Goal: Transaction & Acquisition: Purchase product/service

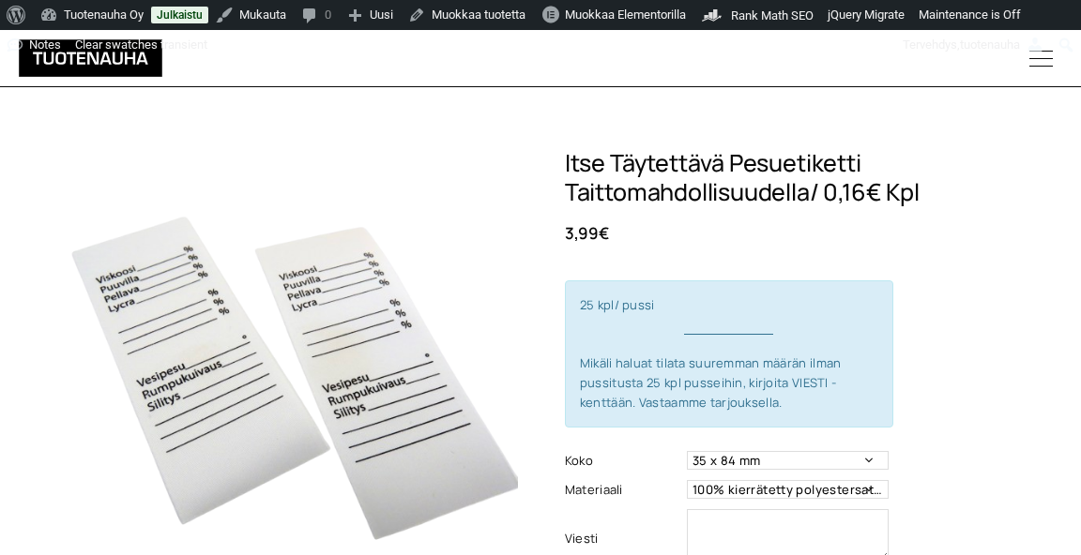
scroll to position [180, 0]
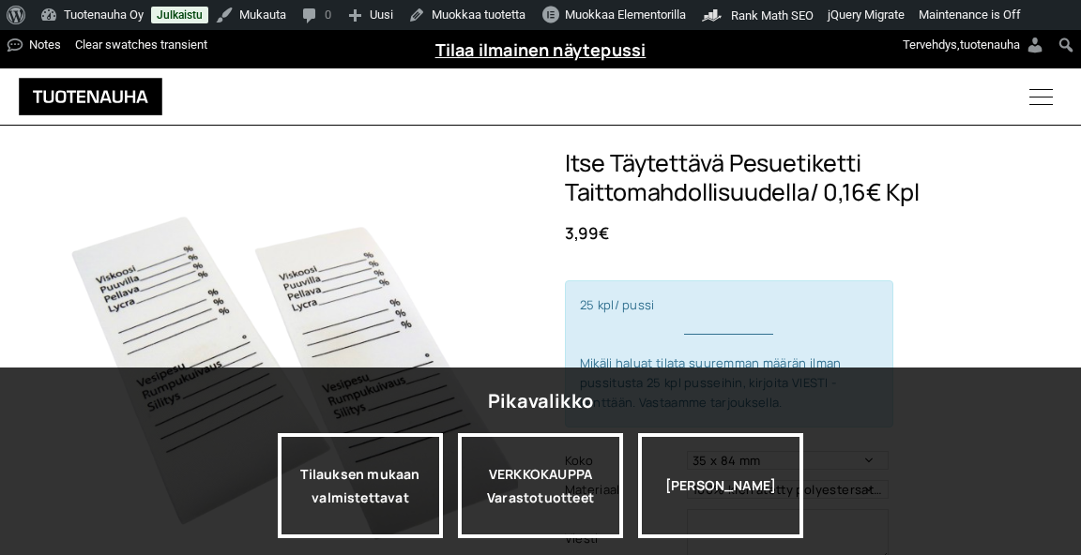
scroll to position [179, 0]
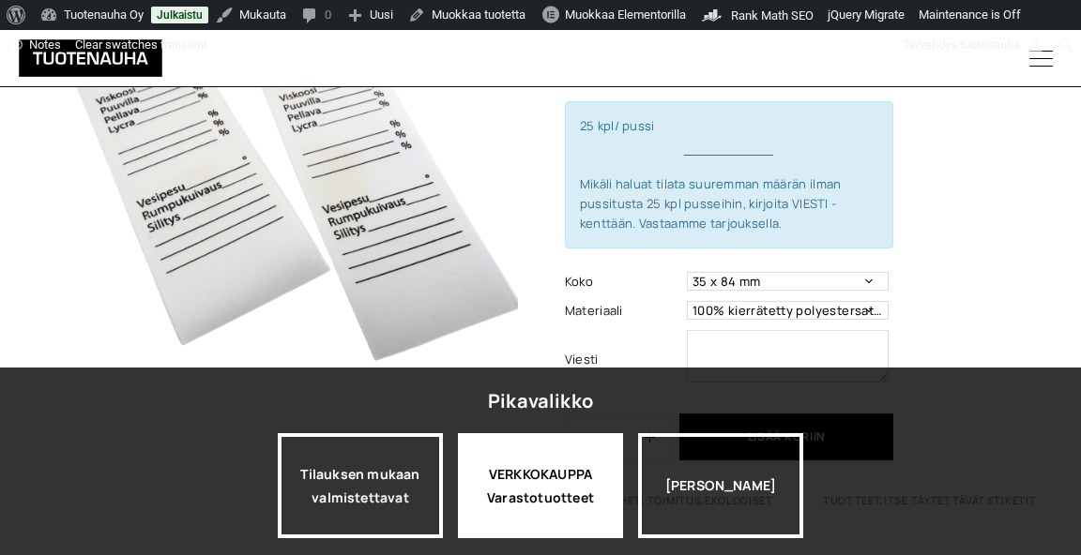
click at [513, 493] on div "VERKKOKAUPPA Varastotuotteet" at bounding box center [540, 485] width 165 height 105
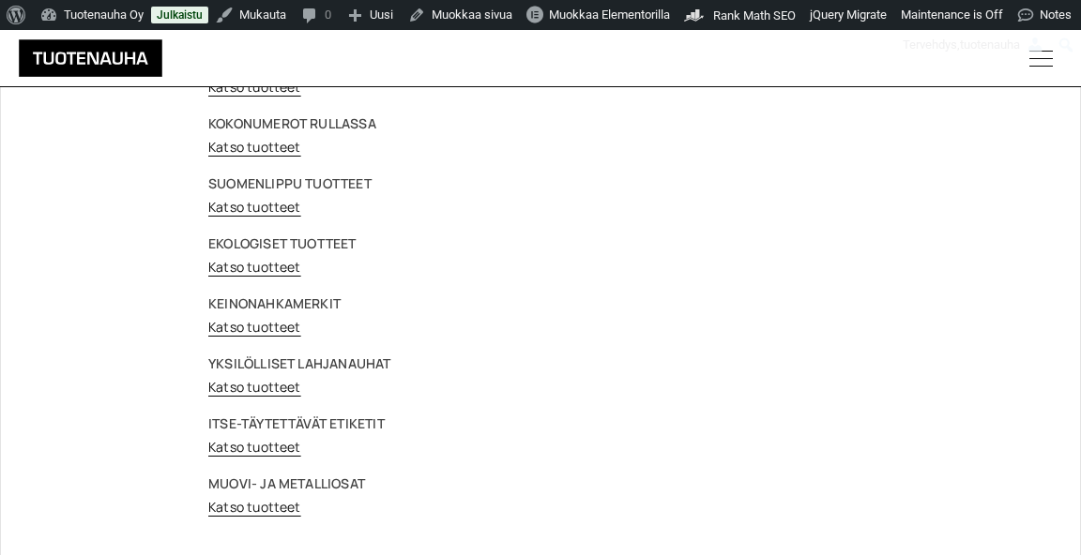
scroll to position [221, 0]
click at [253, 438] on link "Katso tuotteet" at bounding box center [254, 447] width 93 height 18
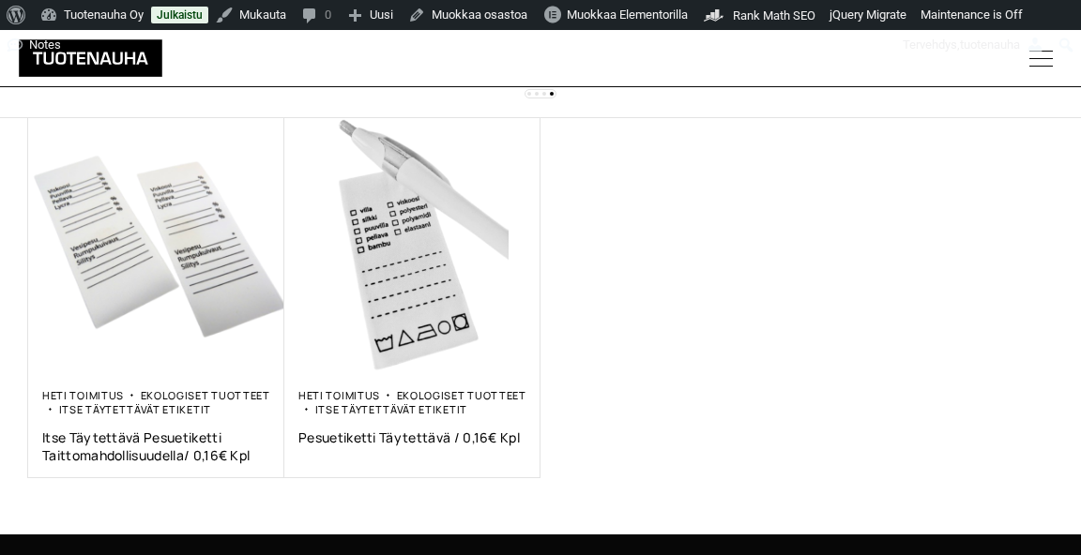
scroll to position [338, 0]
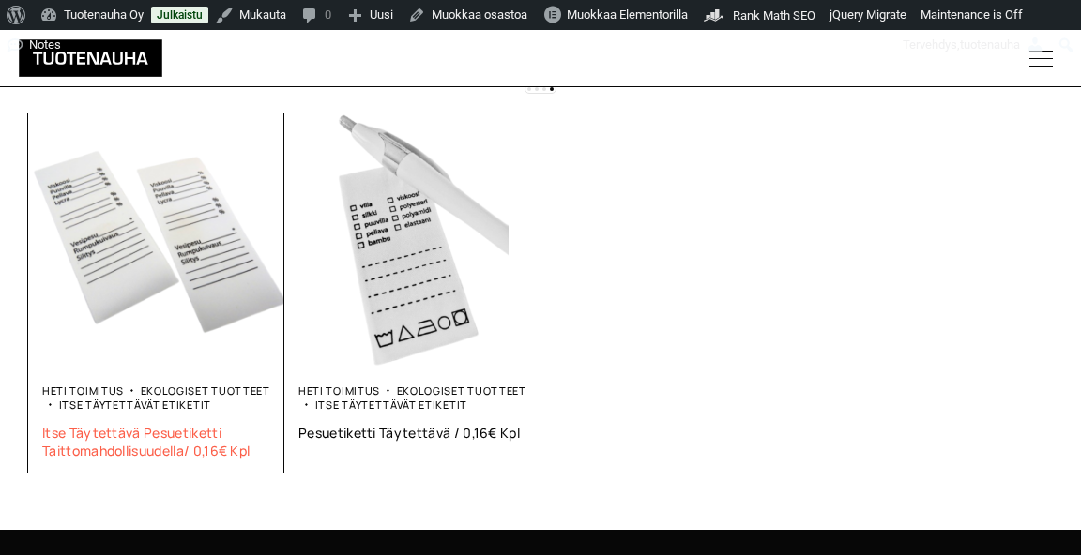
click at [137, 431] on span "Itse täytettävä pesuetiketti taittomahdollisuudella/ 0,16€ kpl" at bounding box center [156, 442] width 228 height 36
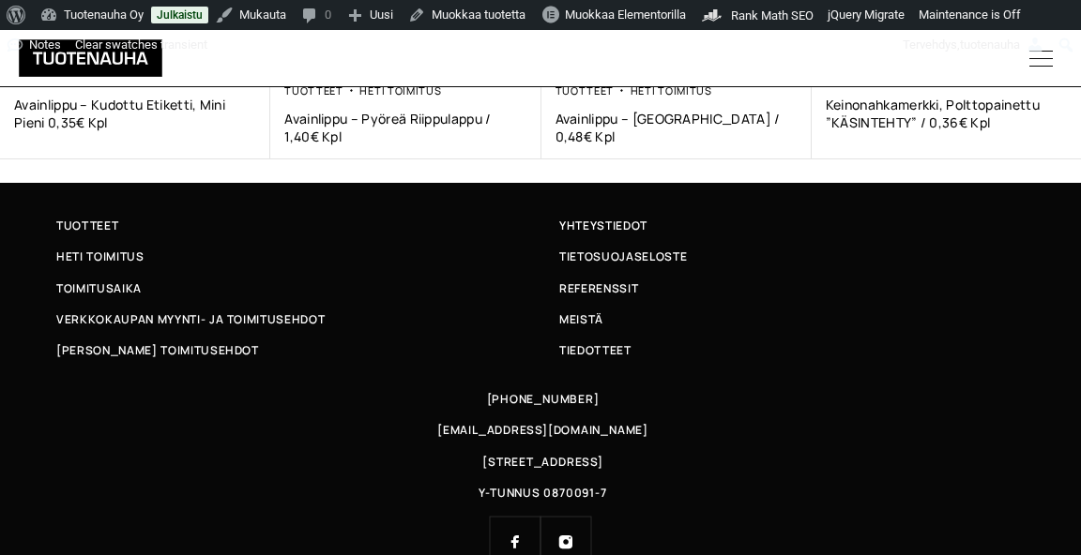
scroll to position [1374, 0]
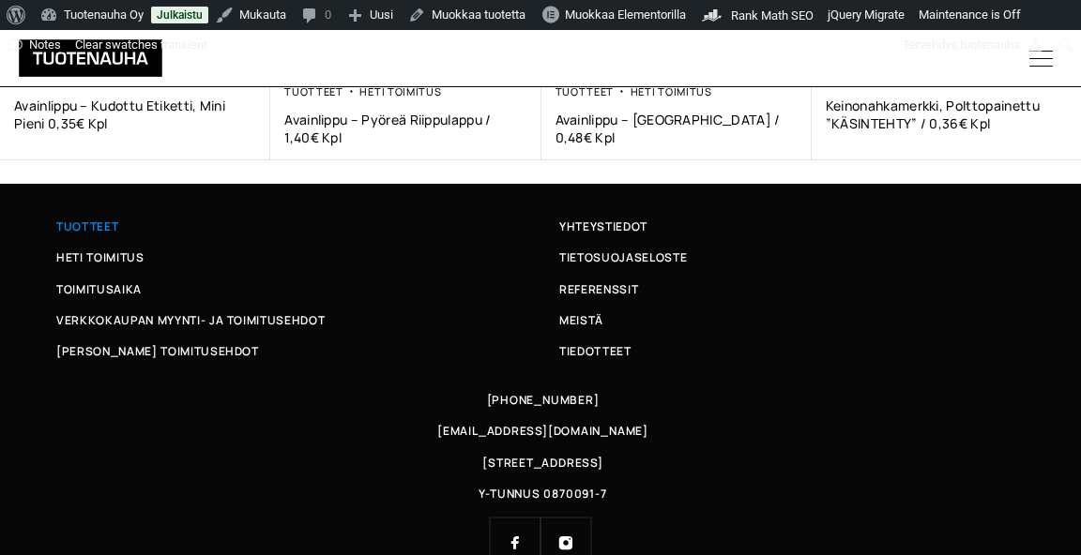
click at [94, 217] on span "Tuotteet" at bounding box center [87, 227] width 62 height 20
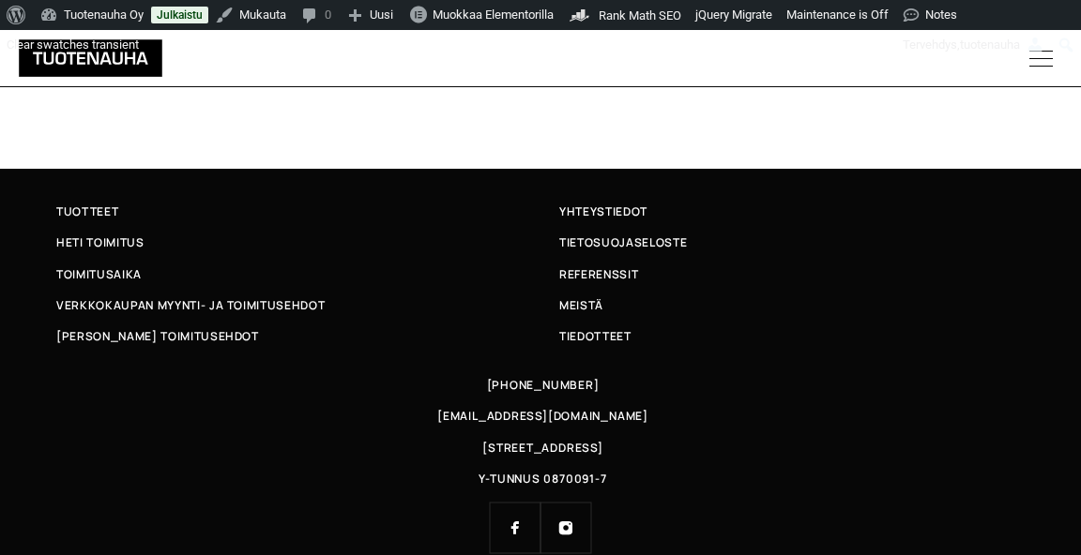
scroll to position [508, 0]
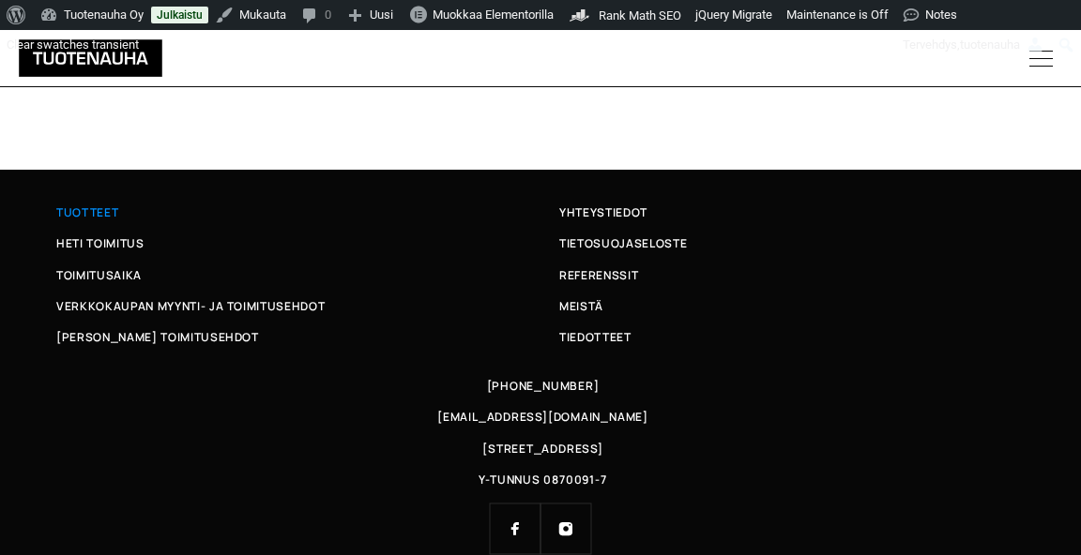
click at [116, 203] on span "Tuotteet" at bounding box center [87, 213] width 62 height 20
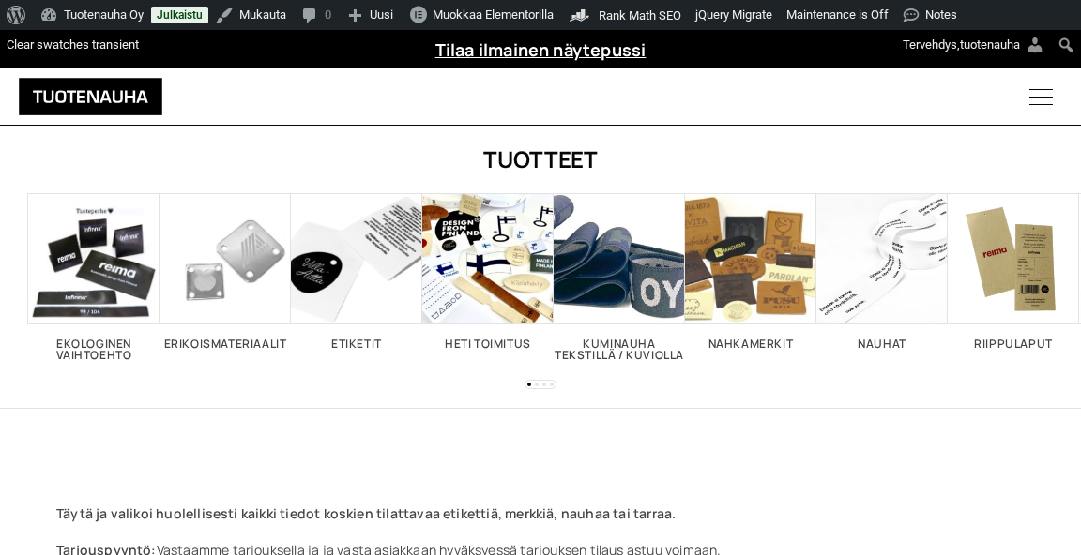
click at [158, 90] on img at bounding box center [91, 97] width 144 height 38
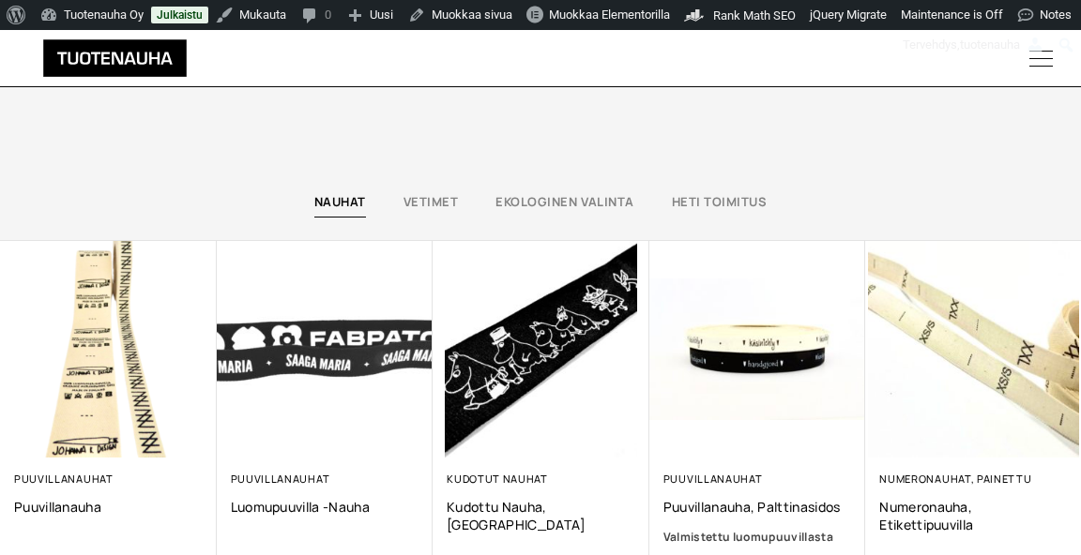
scroll to position [3358, 0]
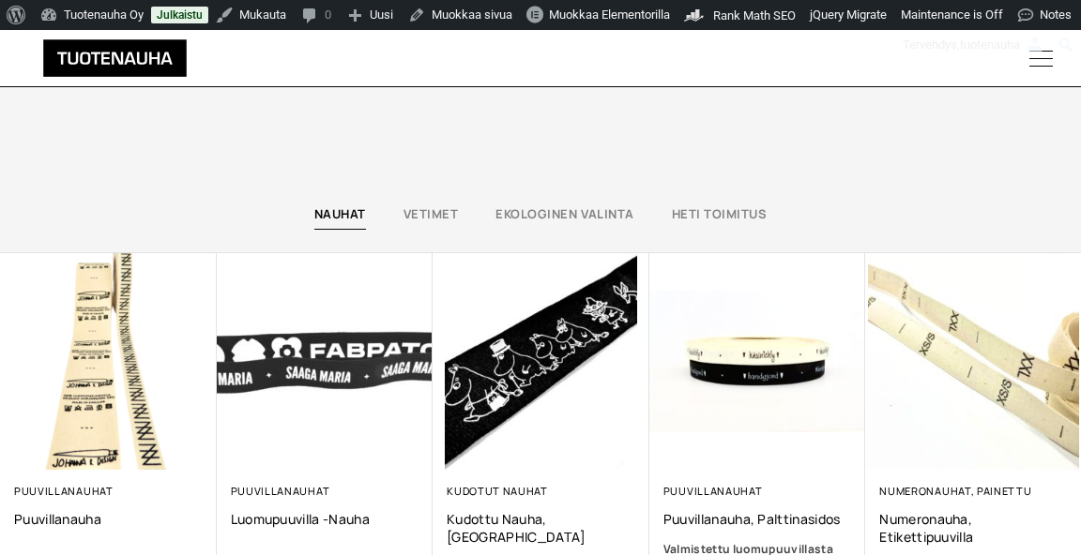
click at [170, 70] on img at bounding box center [115, 58] width 192 height 38
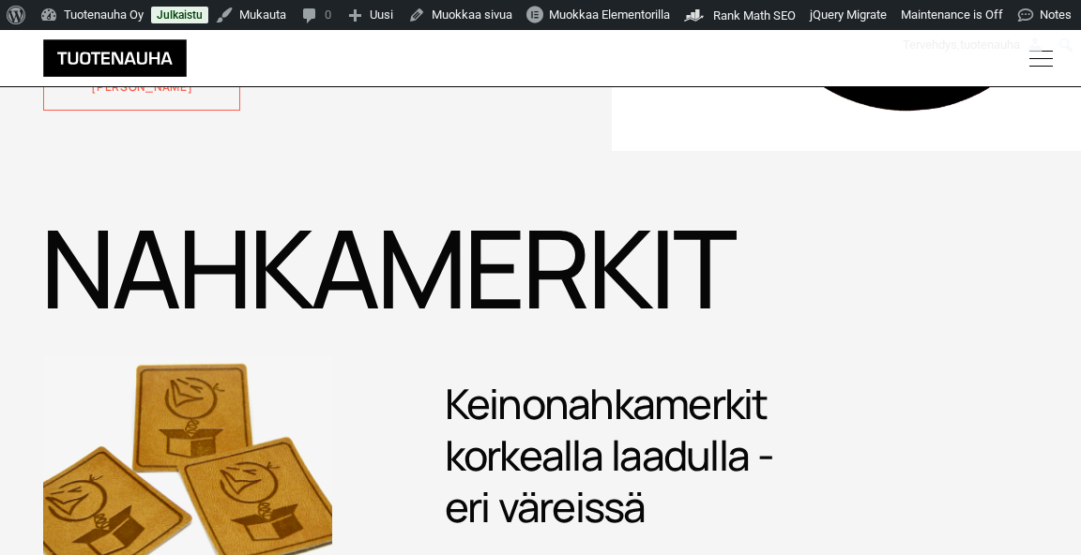
scroll to position [2771, 0]
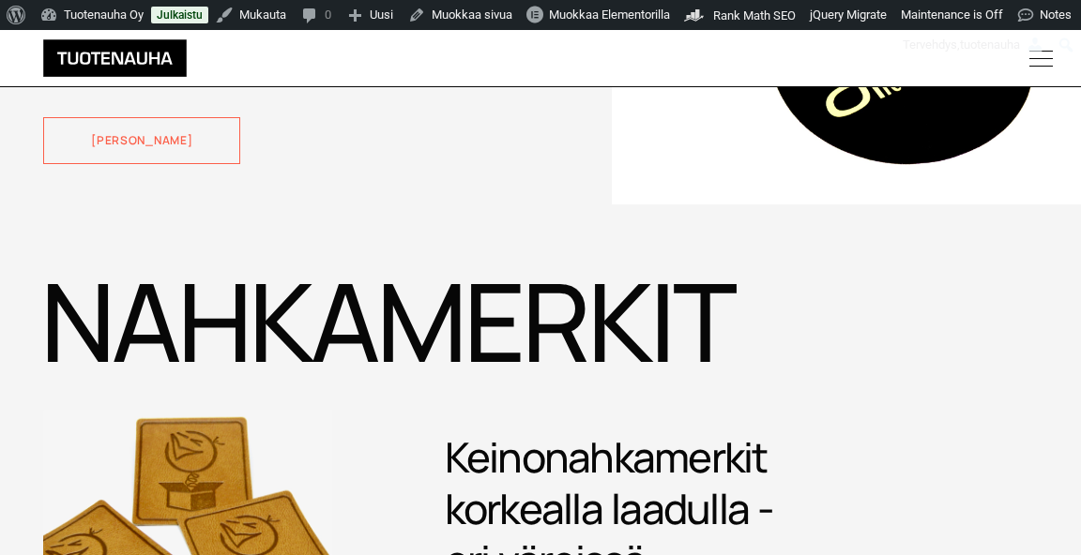
click at [1054, 60] on icon "Menu" at bounding box center [1041, 58] width 80 height 23
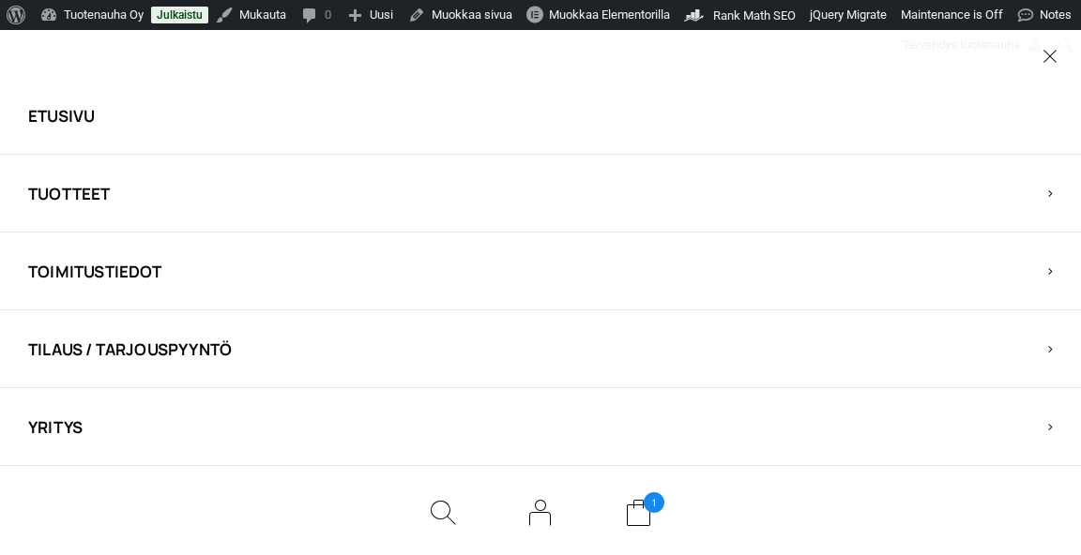
click at [83, 197] on span "Tuotteet" at bounding box center [524, 194] width 992 height 22
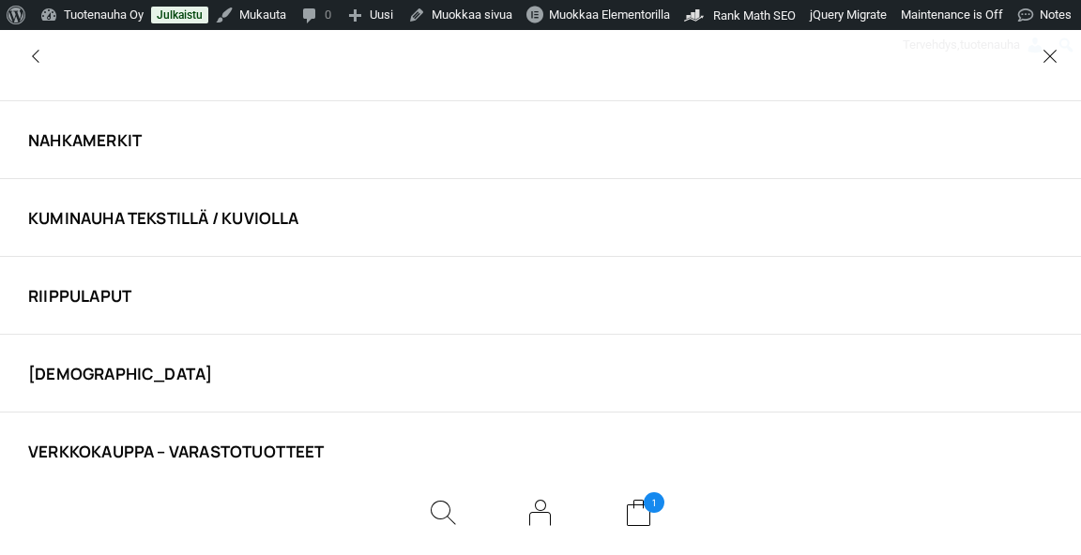
scroll to position [3091, 0]
click at [133, 449] on link "VERKKOKAUPPA – Varastotuotteet" at bounding box center [524, 452] width 992 height 22
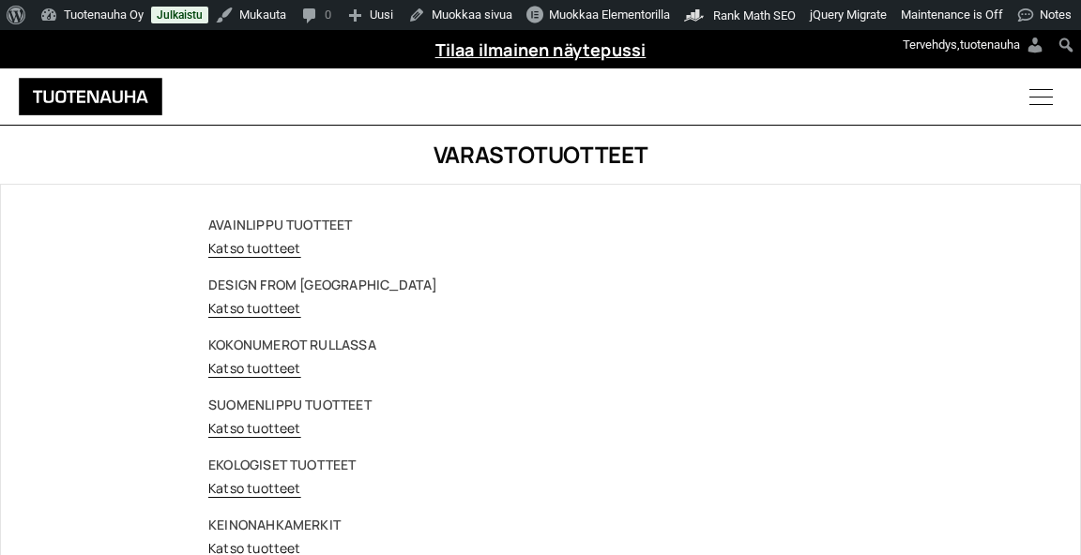
click at [245, 246] on link "Katso tuotteet" at bounding box center [254, 248] width 93 height 18
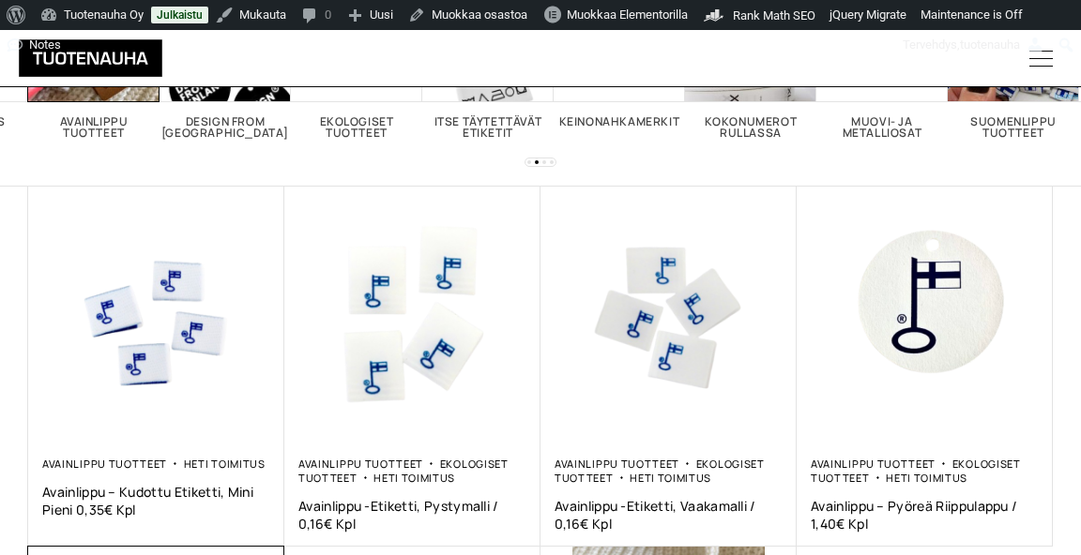
scroll to position [265, 0]
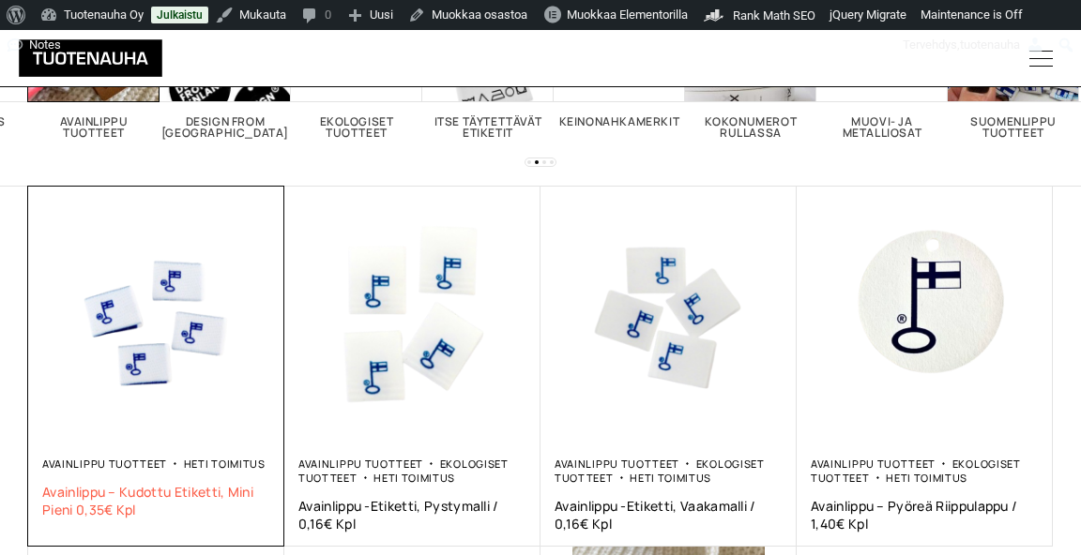
click at [154, 491] on span "Avainlippu – kudottu etiketti, mini pieni 0,35€ kpl" at bounding box center [156, 501] width 228 height 36
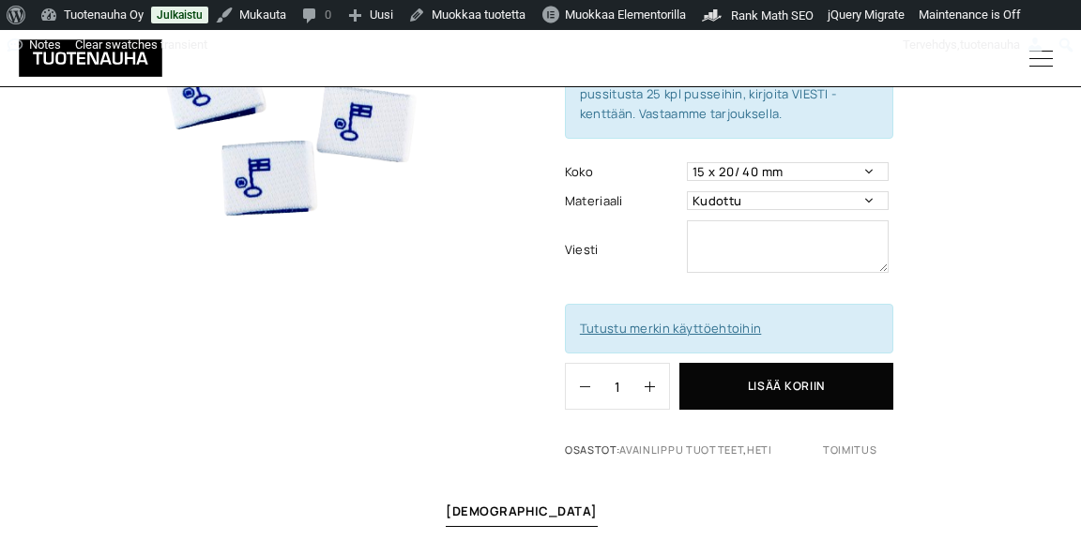
scroll to position [280, 0]
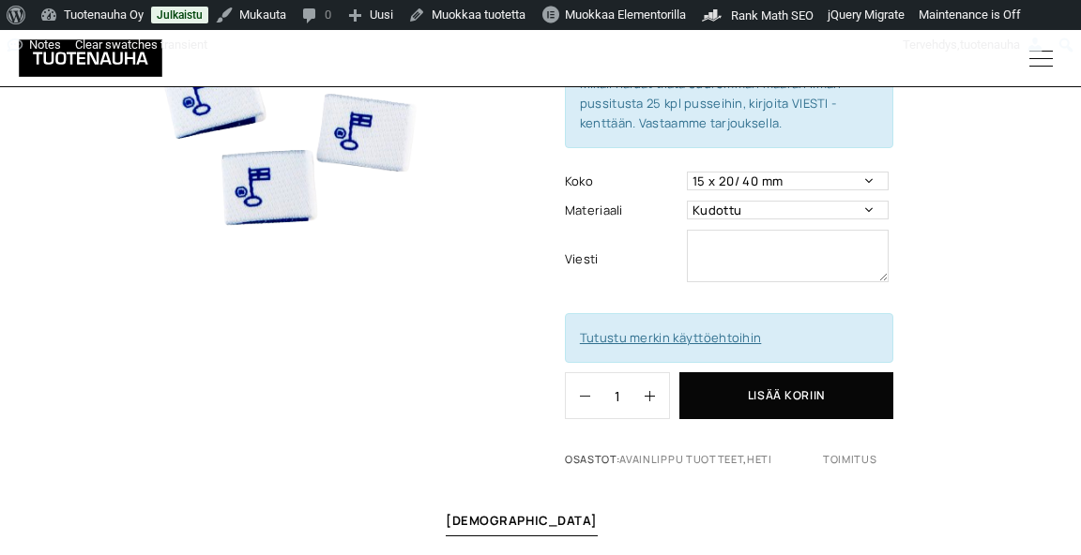
click at [668, 333] on link "Tutustu merkin käyttöehtoihin" at bounding box center [670, 337] width 181 height 17
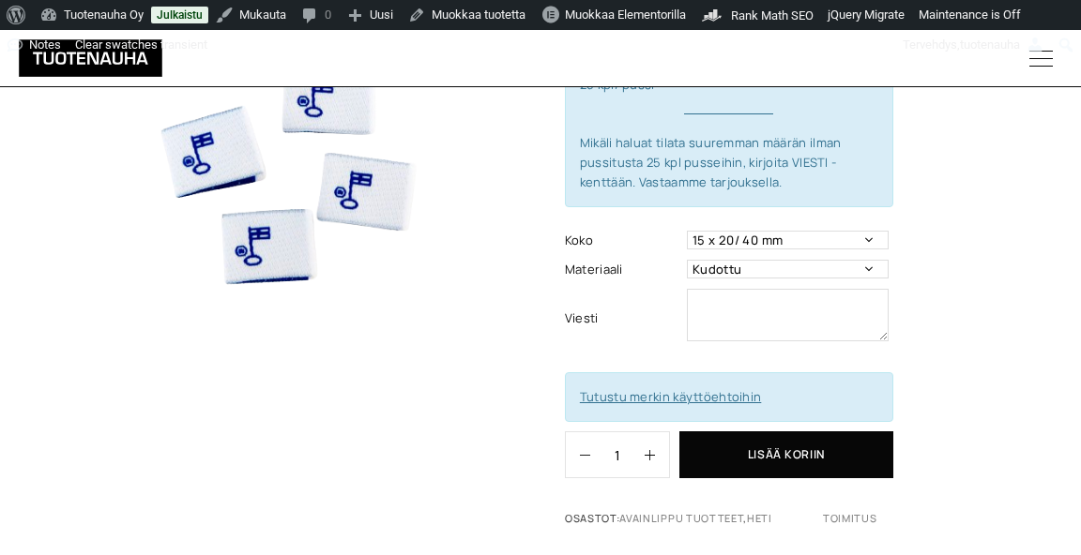
scroll to position [253, 0]
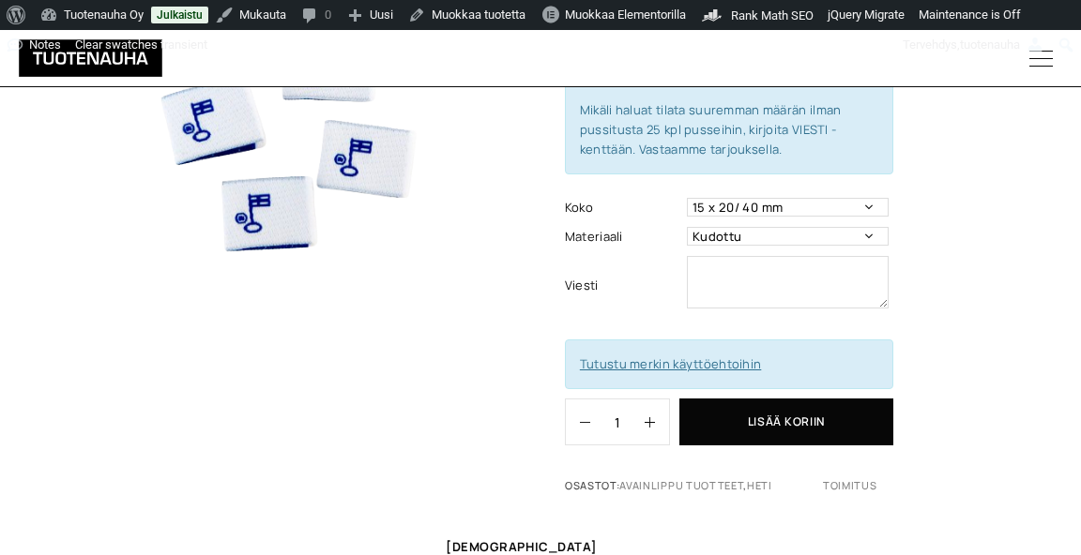
click at [631, 358] on link "Tutustu merkin käyttöehtoihin" at bounding box center [670, 364] width 181 height 17
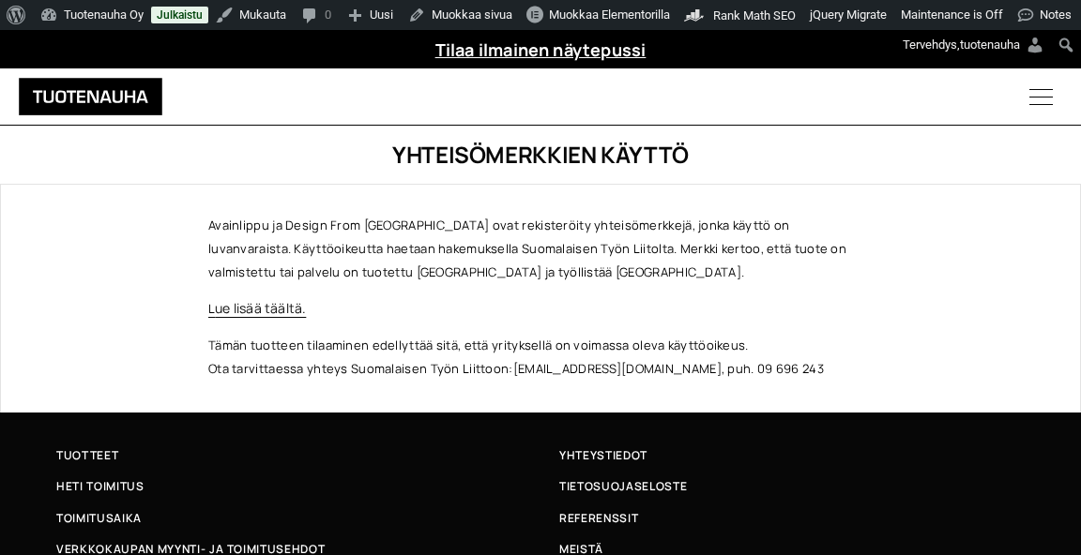
click at [393, 293] on div "Avainlippu ja Design From [GEOGRAPHIC_DATA] ovat rekisteröity yhteisömerkkejä, …" at bounding box center [540, 296] width 664 height 167
